Goal: Task Accomplishment & Management: Manage account settings

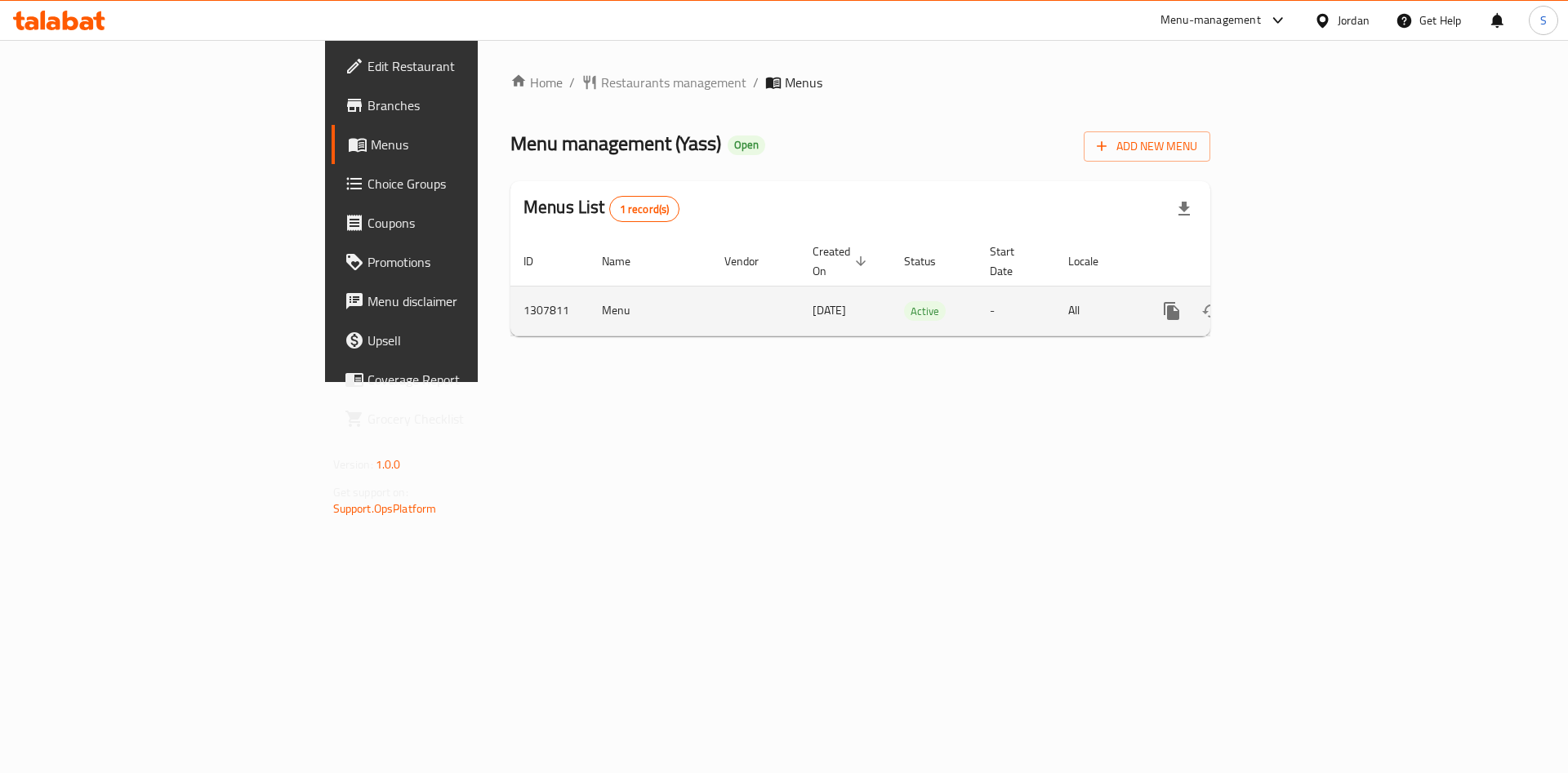
click at [1322, 314] on td "enhanced table" at bounding box center [1230, 310] width 183 height 50
click at [1299, 301] on icon "enhanced table" at bounding box center [1289, 310] width 19 height 19
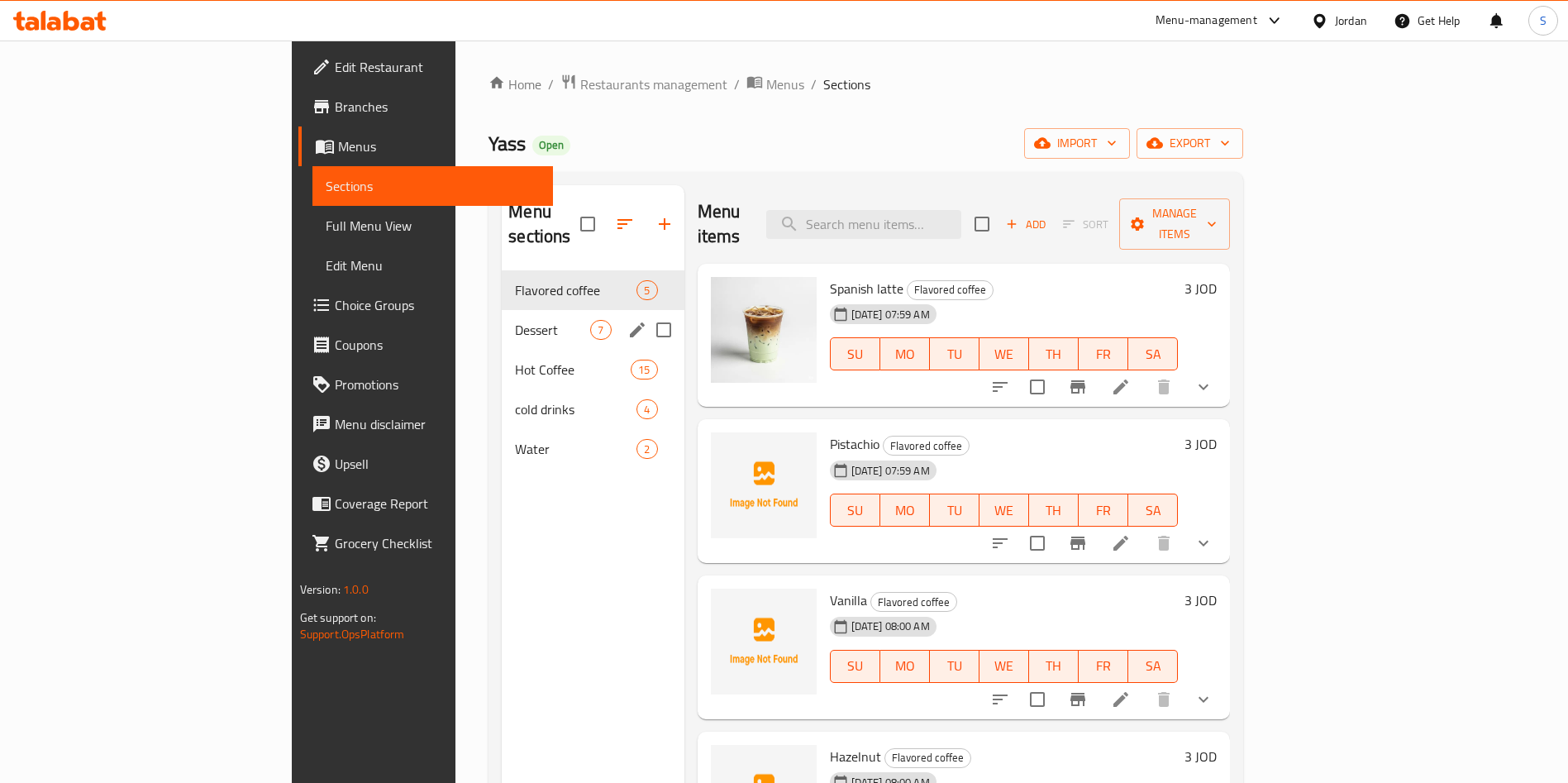
click at [515, 320] on span "Dessert" at bounding box center [552, 329] width 75 height 20
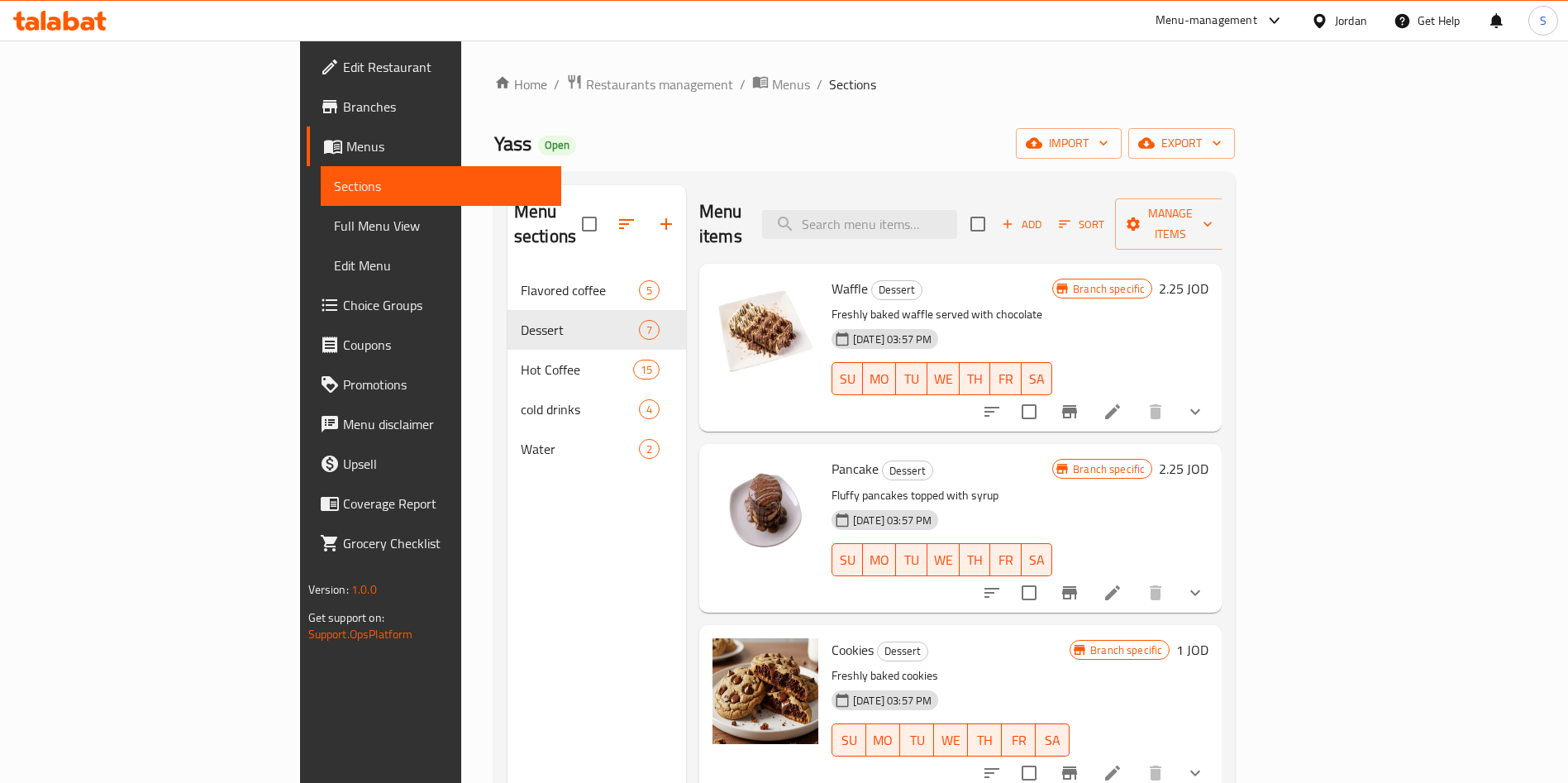
click at [495, 106] on div "Home / Restaurants management / Menus / Sections Yass Open import export Menu s…" at bounding box center [865, 527] width 741 height 908
click at [586, 87] on span "Restaurants management" at bounding box center [659, 84] width 147 height 20
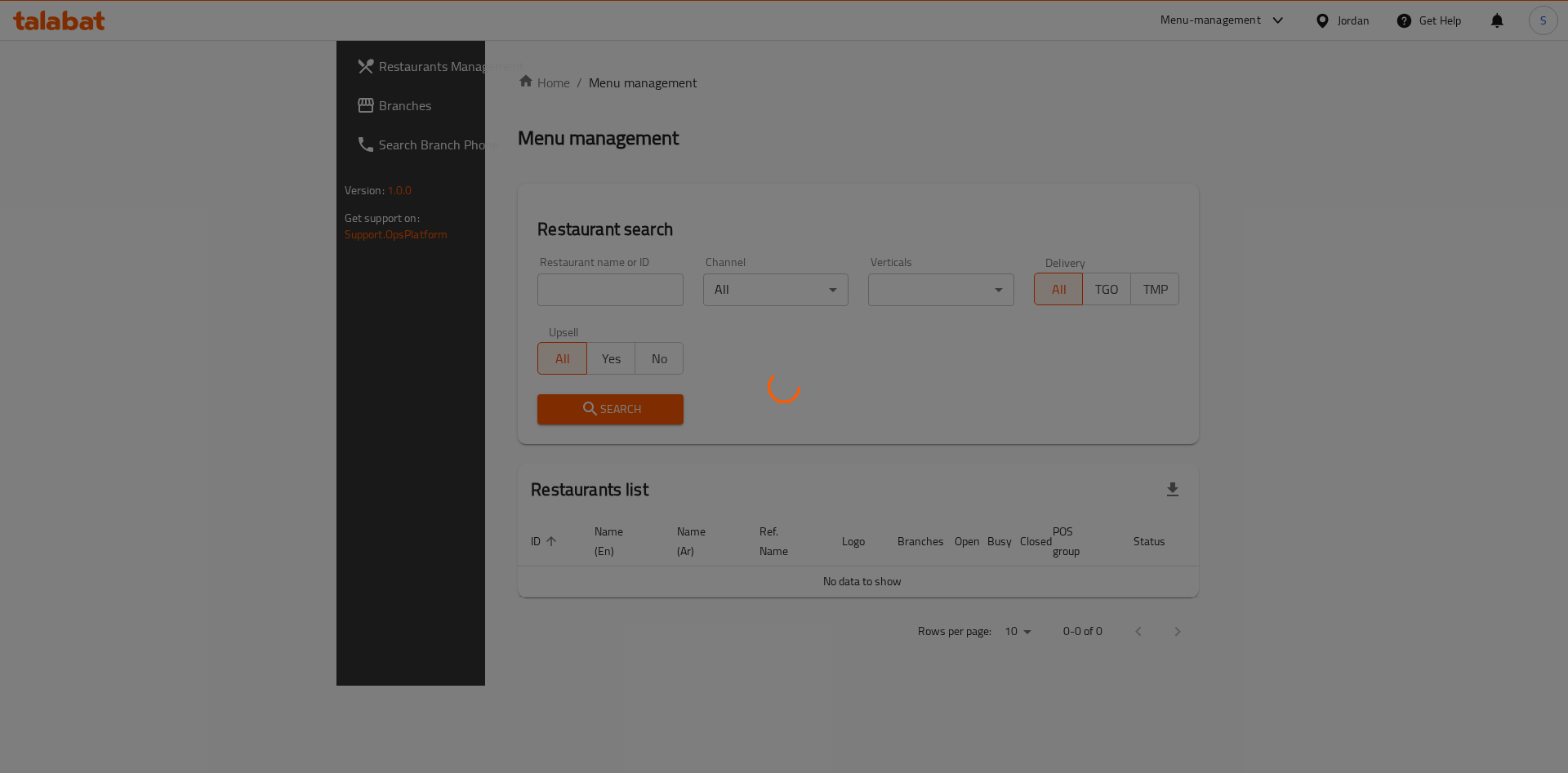
click at [468, 286] on div at bounding box center [784, 386] width 1568 height 773
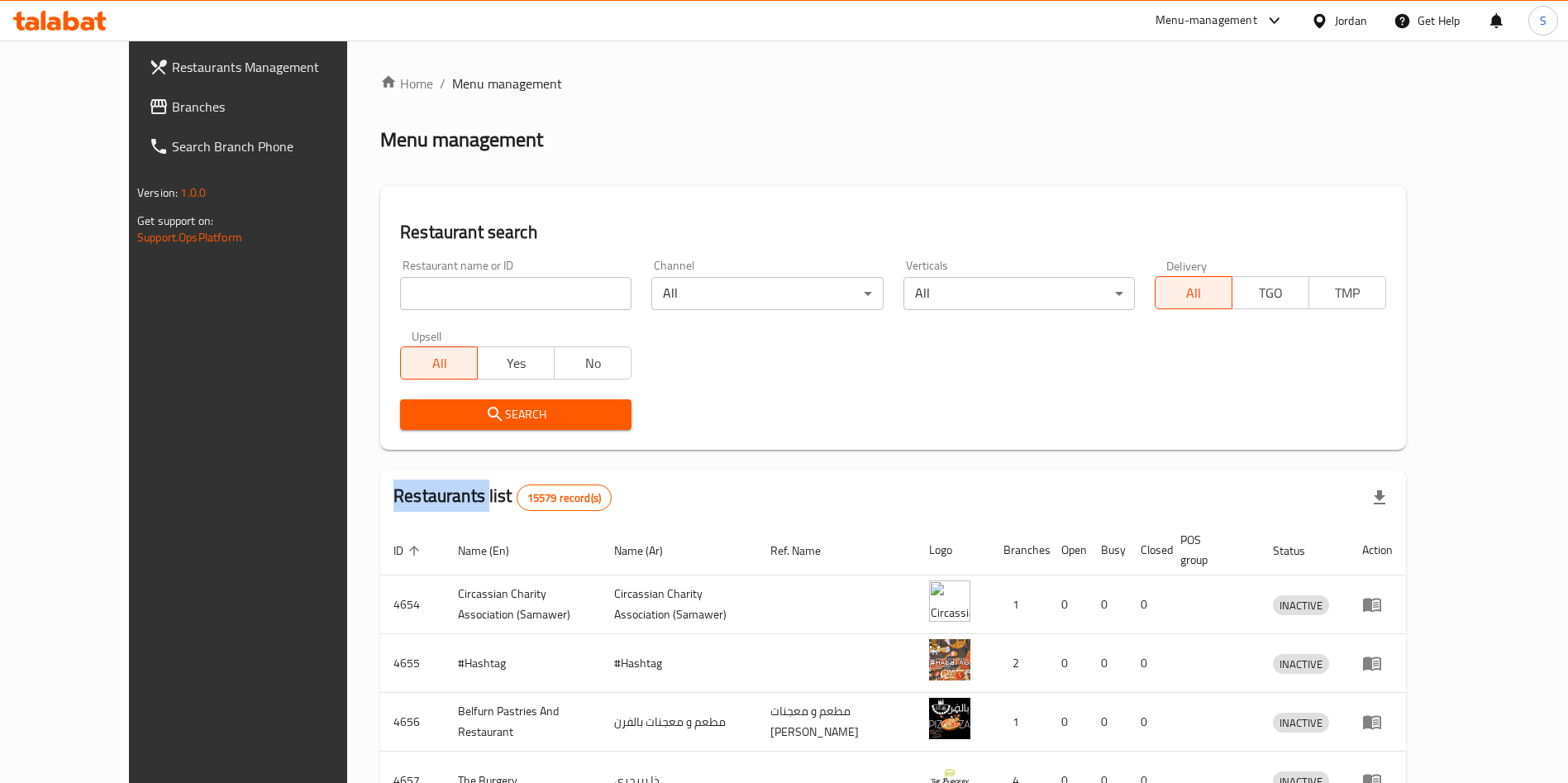
click at [473, 289] on div "Home / Menu management Menu management Restaurant search Restaurant name or ID …" at bounding box center [893, 645] width 1026 height 1145
click at [473, 289] on input "search" at bounding box center [515, 294] width 232 height 33
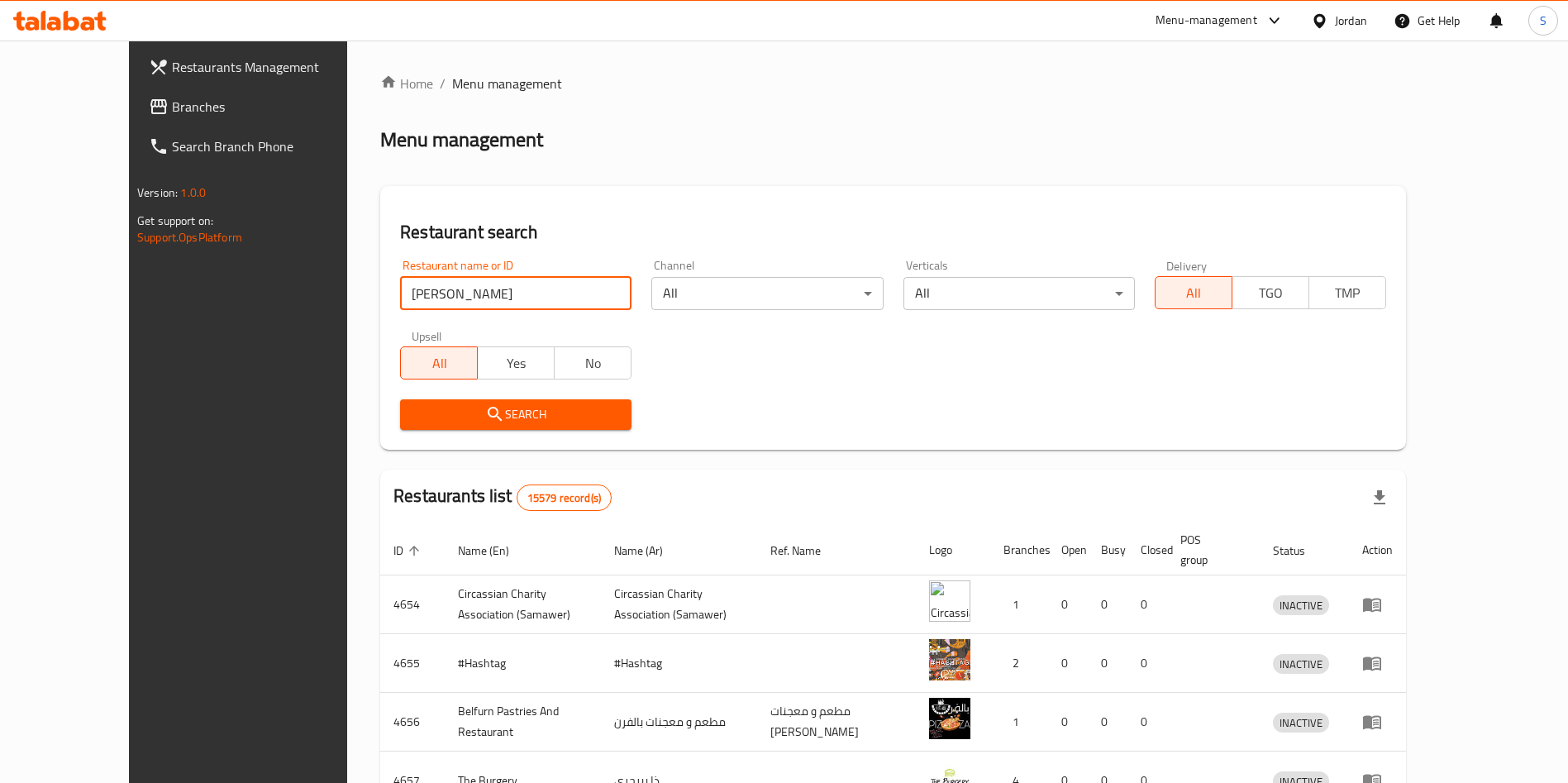
type input "[PERSON_NAME] Kitchen"
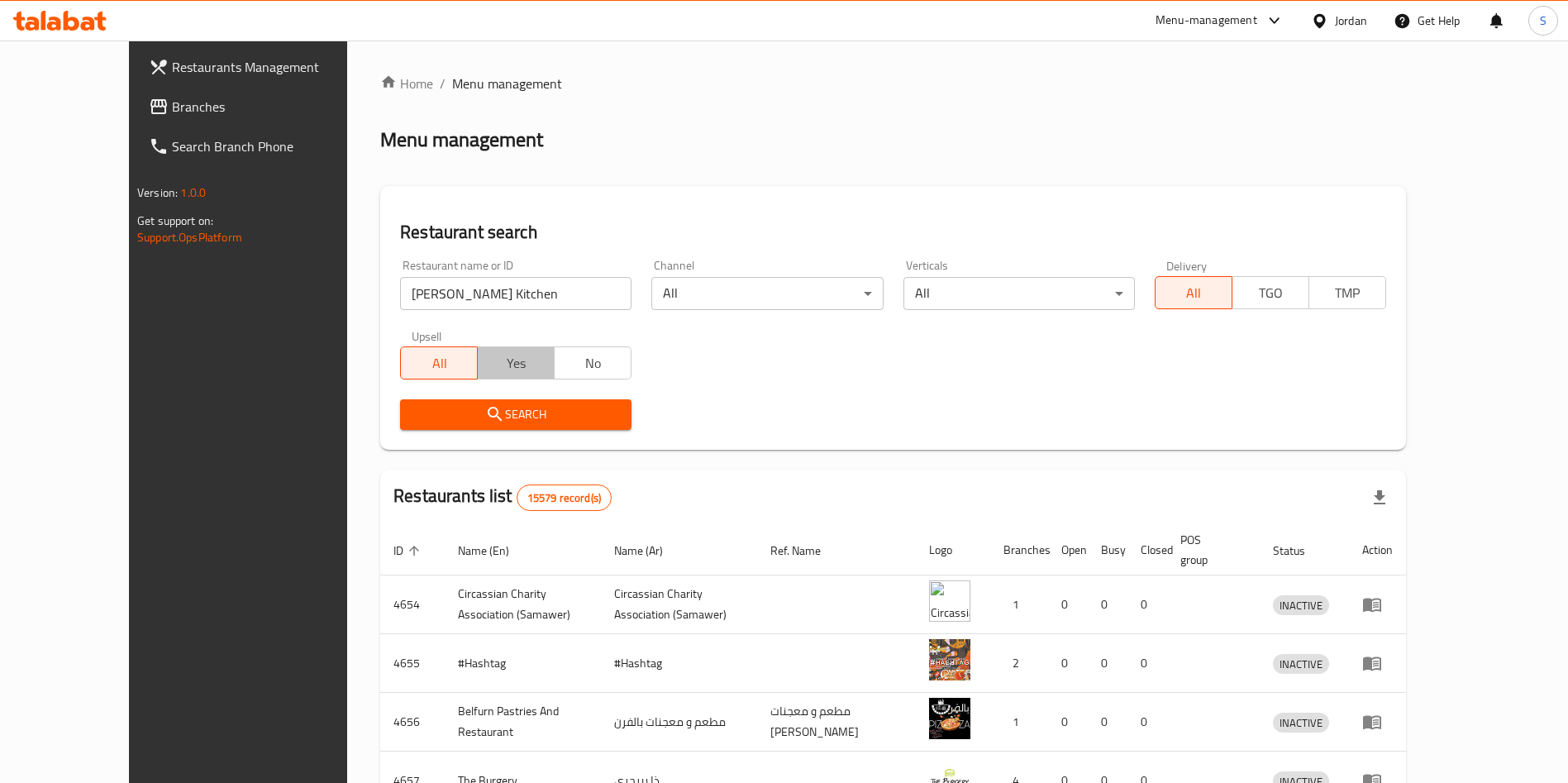
click at [481, 378] on button "Yes" at bounding box center [516, 363] width 78 height 33
click at [402, 362] on button "All" at bounding box center [439, 363] width 78 height 33
click at [485, 422] on icon "submit" at bounding box center [495, 414] width 20 height 20
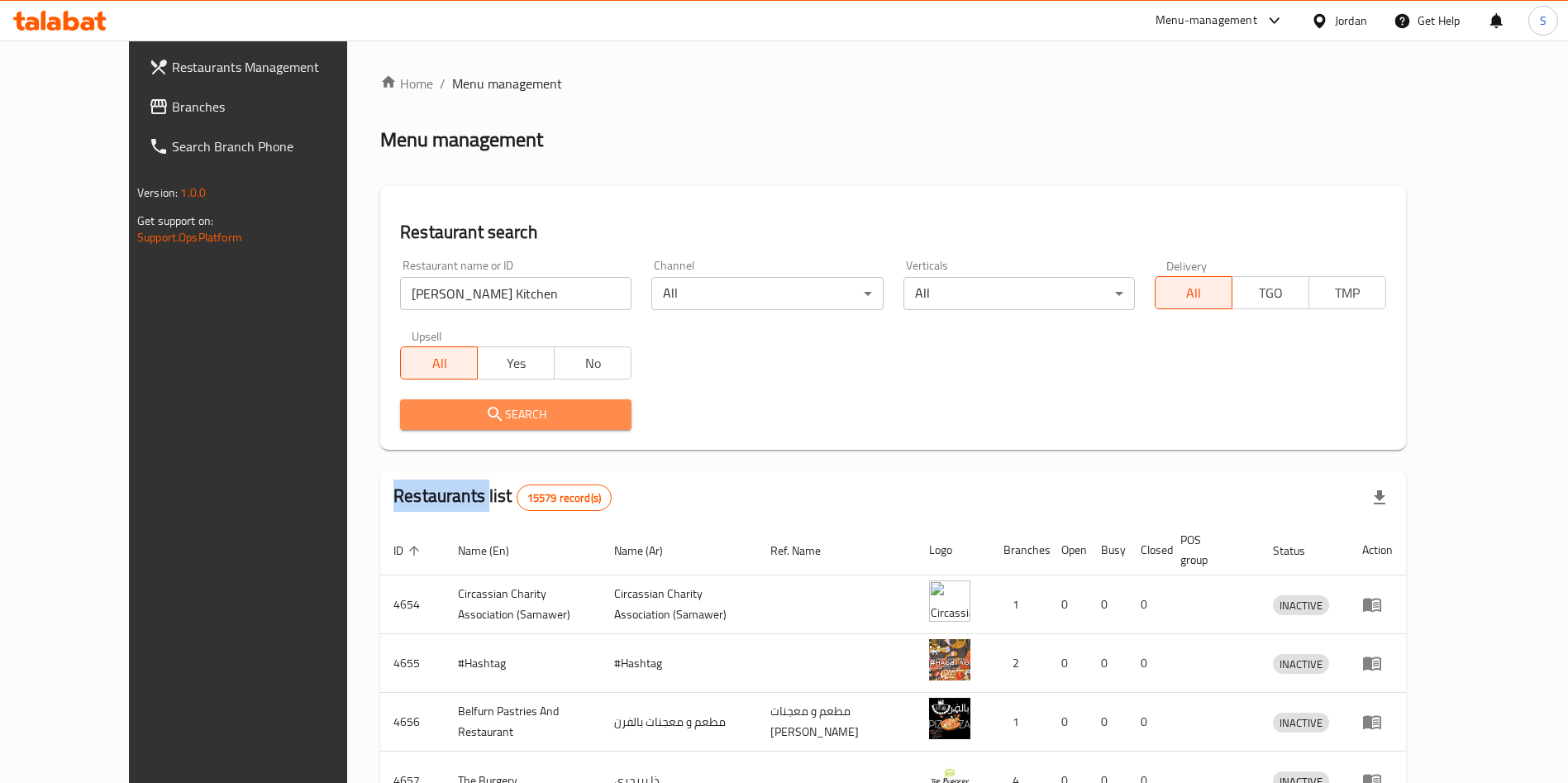
click at [428, 422] on div at bounding box center [784, 392] width 1568 height 783
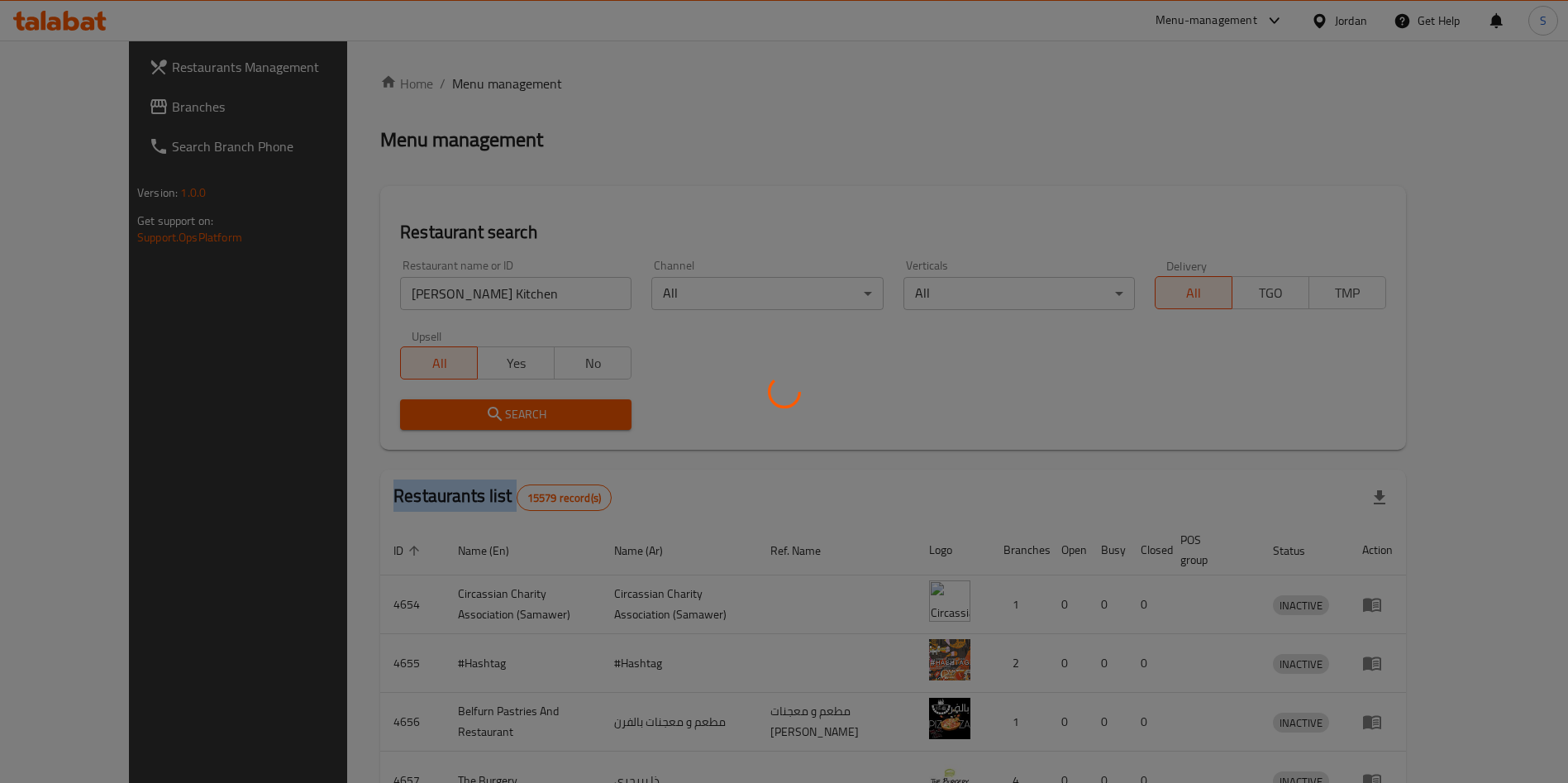
click at [428, 422] on div at bounding box center [784, 392] width 1568 height 783
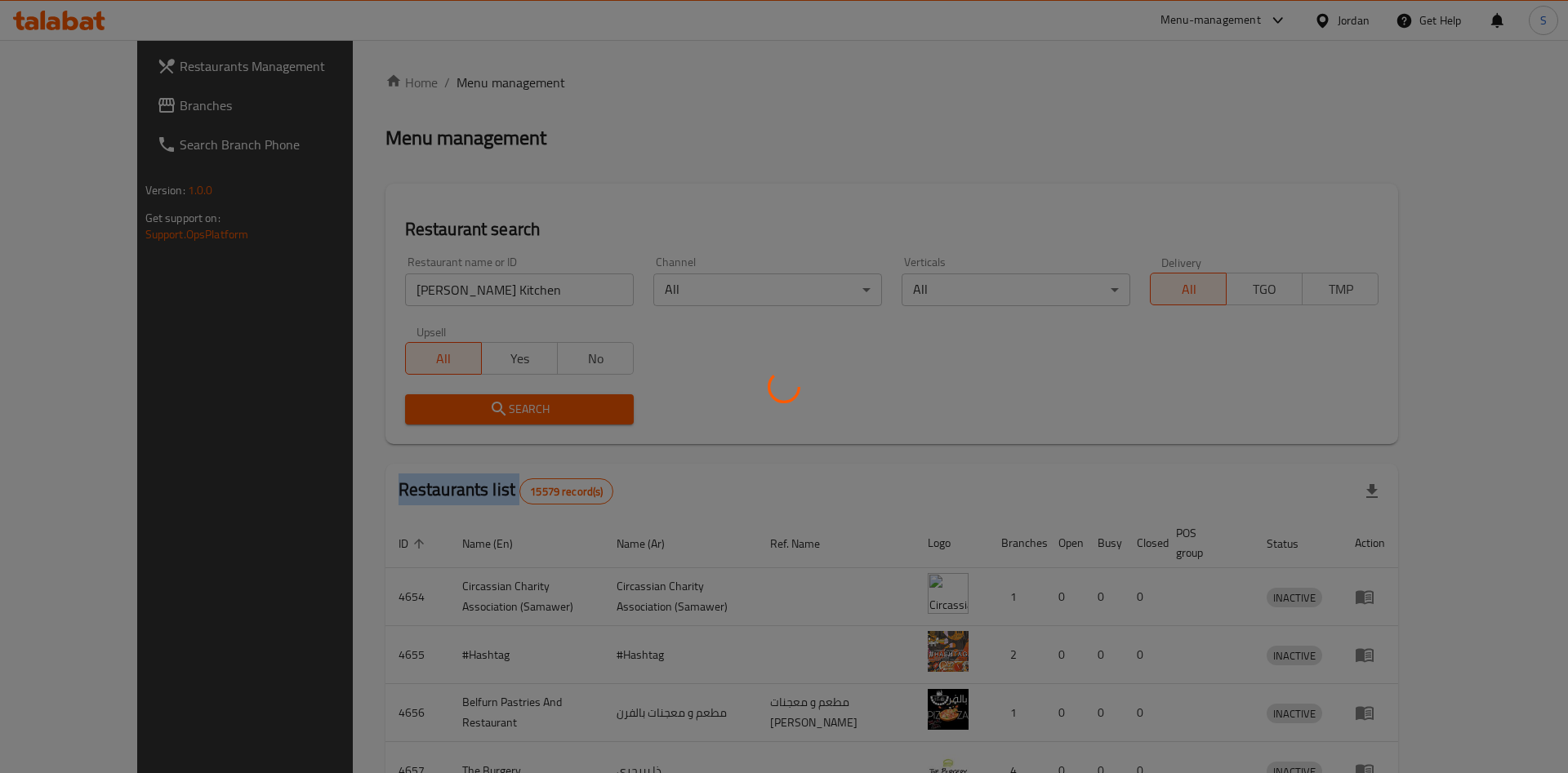
click at [423, 417] on div at bounding box center [784, 386] width 1568 height 773
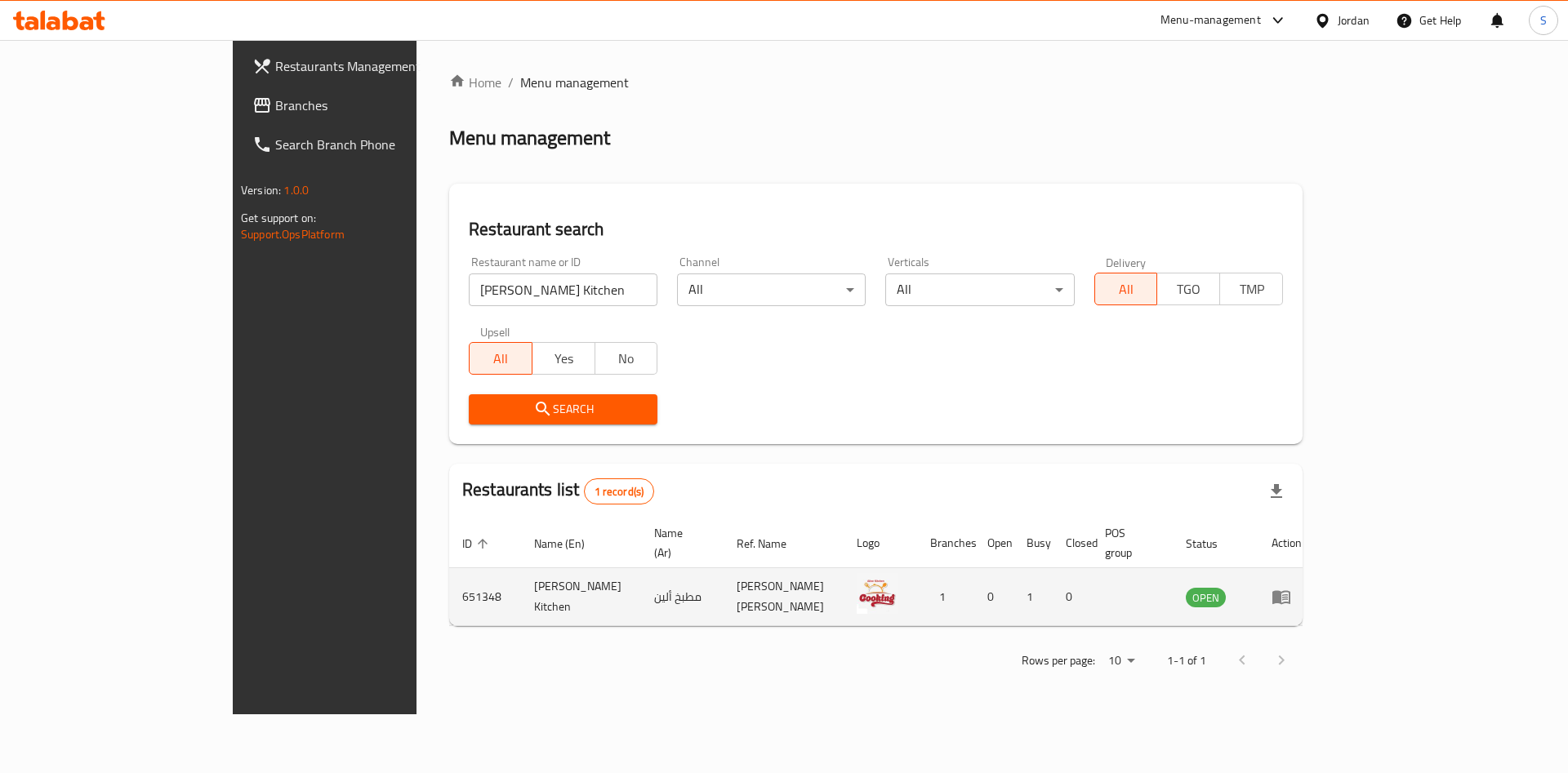
click at [1314, 578] on td "enhanced table" at bounding box center [1286, 597] width 56 height 58
click at [1291, 587] on icon "enhanced table" at bounding box center [1280, 596] width 19 height 19
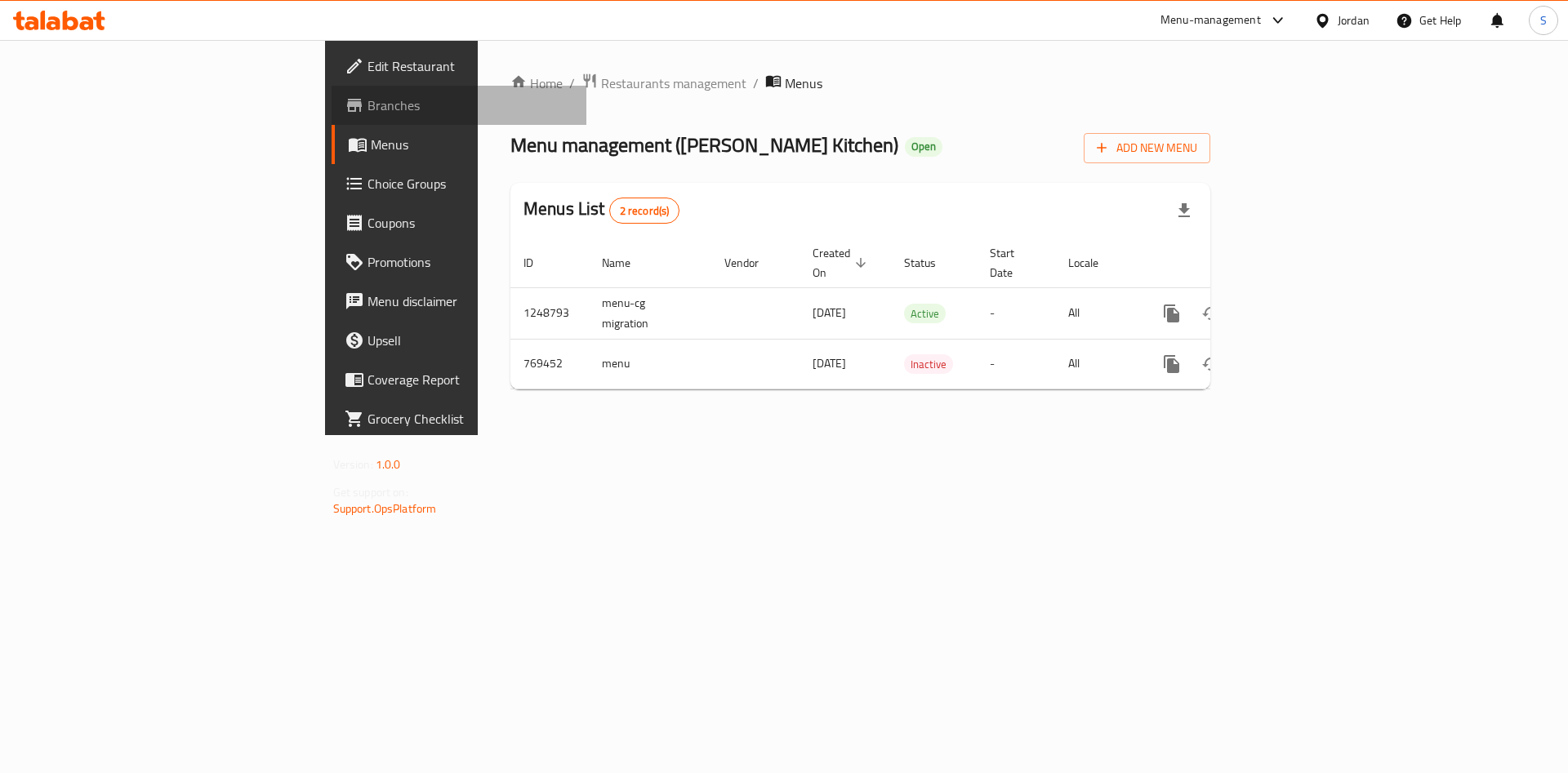
click at [347, 106] on icon at bounding box center [355, 106] width 15 height 13
